Goal: Task Accomplishment & Management: Manage account settings

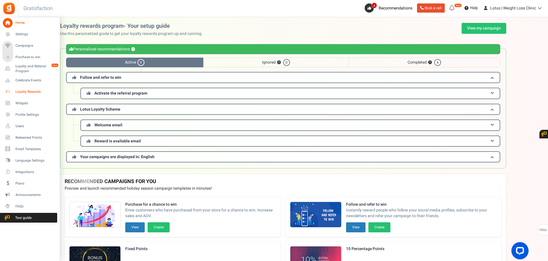
click at [32, 90] on span "Loyalty Rewards" at bounding box center [35, 91] width 40 height 5
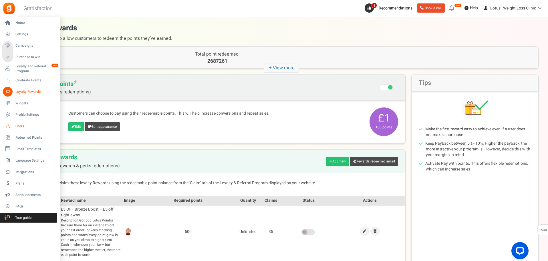
click at [17, 127] on span "Users" at bounding box center [35, 126] width 40 height 5
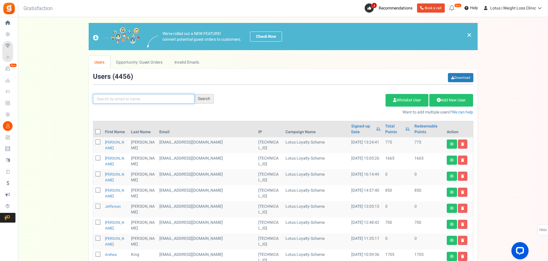
click at [101, 101] on input "text" at bounding box center [144, 99] width 102 height 10
type input "[PERSON_NAME]"
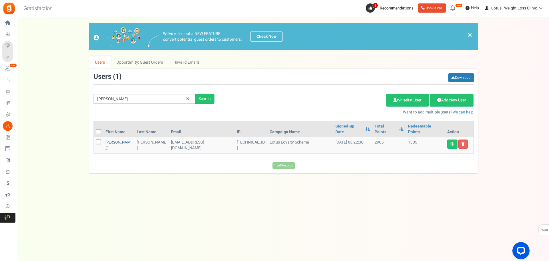
click at [110, 139] on link "[PERSON_NAME]" at bounding box center [118, 144] width 25 height 11
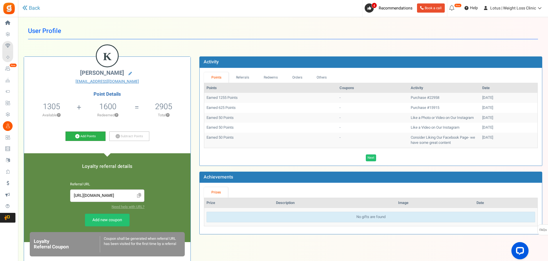
click at [92, 135] on link "Add Points" at bounding box center [86, 136] width 40 height 10
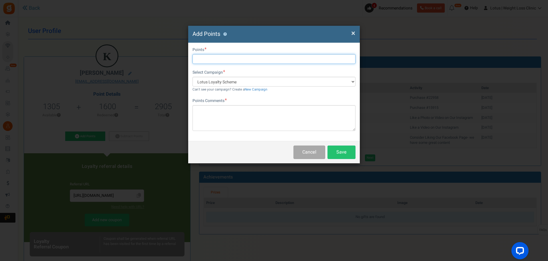
click at [208, 60] on input "text" at bounding box center [274, 59] width 163 height 10
type input "2000"
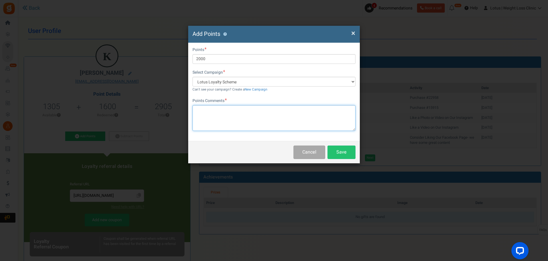
click at [213, 112] on textarea at bounding box center [274, 118] width 163 height 26
type textarea "GOG"
click at [338, 150] on button "Save" at bounding box center [342, 151] width 28 height 13
